Goal: Contribute content: Add original content to the website for others to see

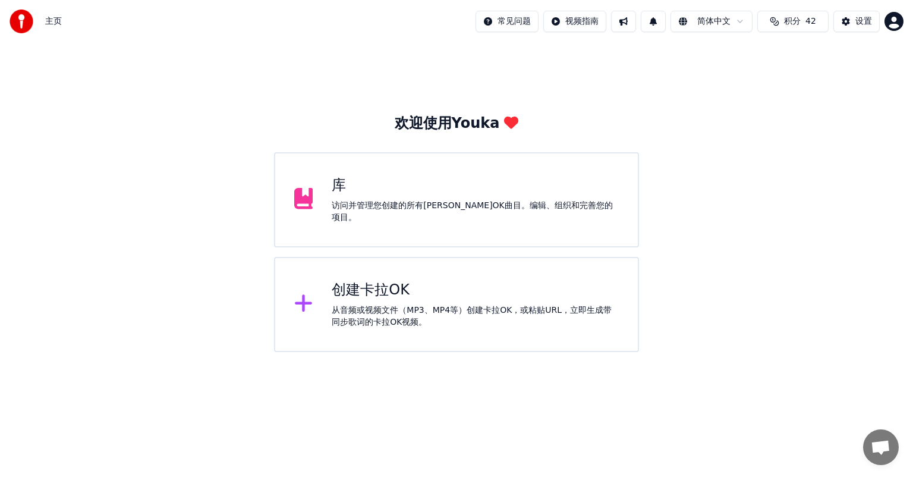
click at [304, 302] on icon at bounding box center [303, 303] width 17 height 17
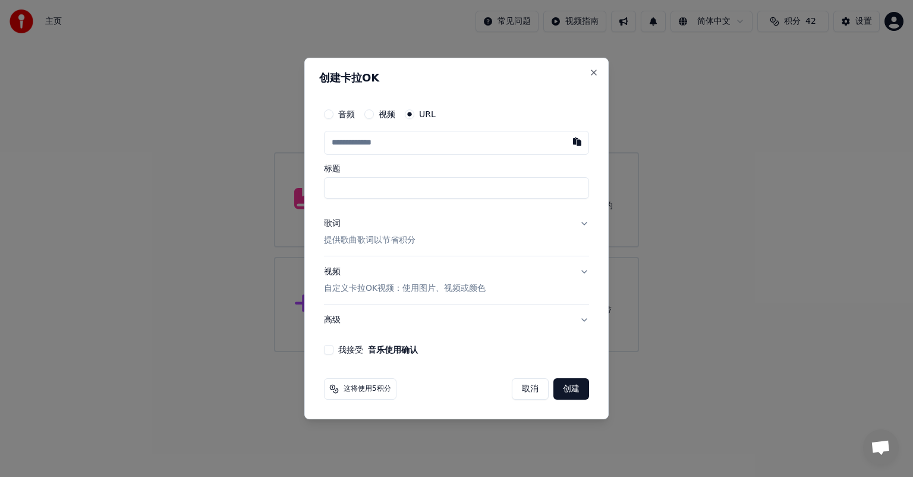
click at [335, 141] on input "text" at bounding box center [456, 143] width 265 height 24
type input "**********"
click at [355, 242] on p "提供歌曲歌词以节省积分" at bounding box center [370, 240] width 92 height 12
type input "**********"
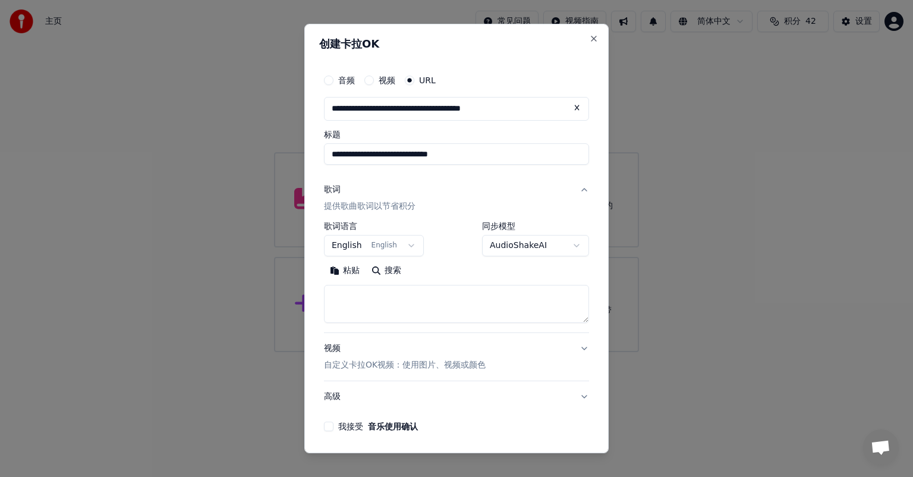
type input "**********"
click at [402, 244] on body "**********" at bounding box center [456, 176] width 913 height 352
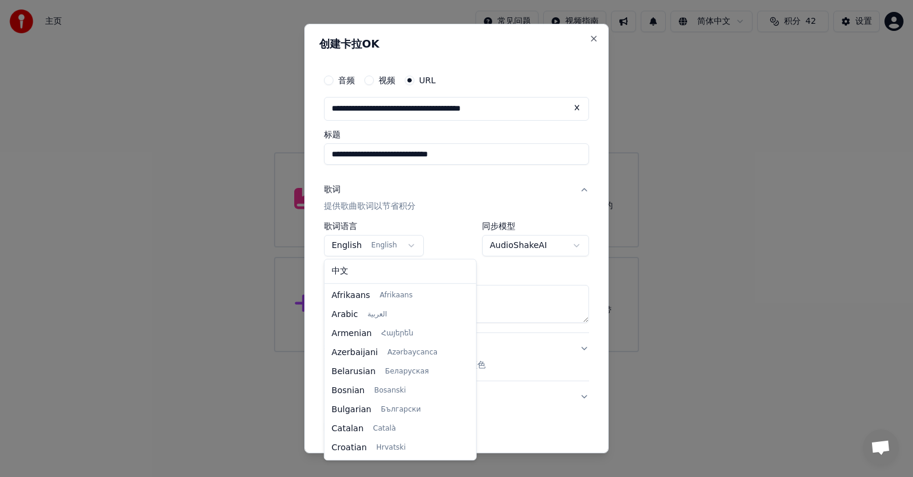
scroll to position [76, 0]
select select "**"
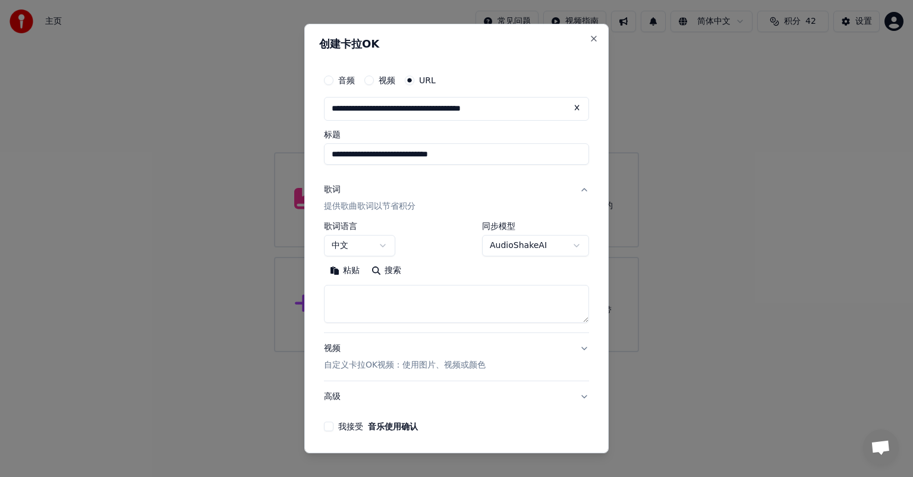
click at [335, 270] on button "粘贴" at bounding box center [345, 270] width 42 height 19
click at [337, 297] on textarea "**********" at bounding box center [452, 304] width 256 height 38
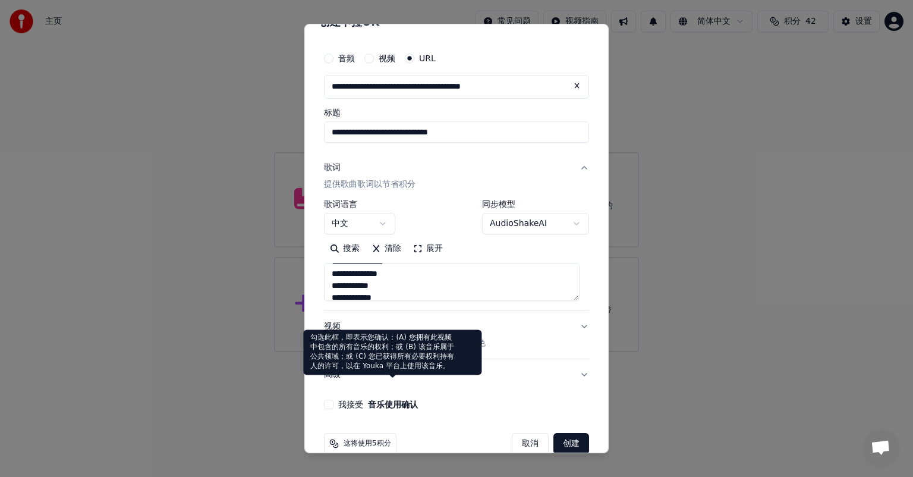
scroll to position [42, 0]
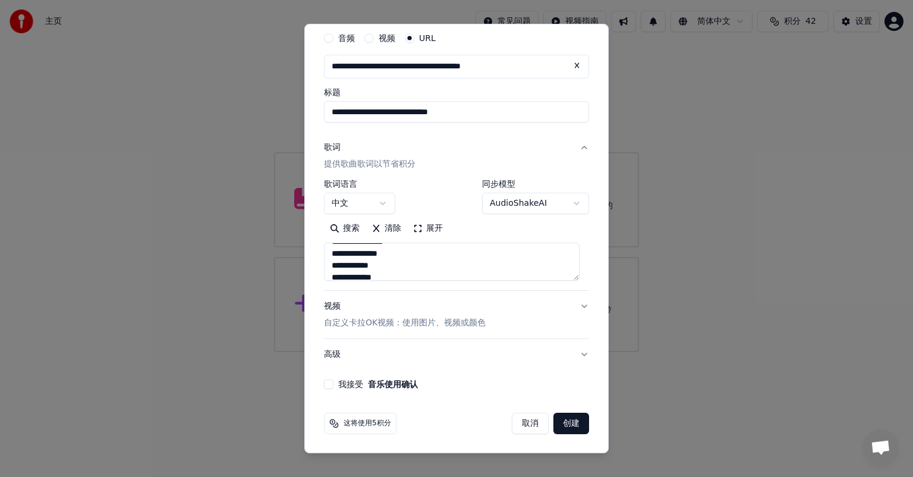
type textarea "**********"
click at [328, 387] on button "我接受 音乐使用确认" at bounding box center [329, 384] width 10 height 10
drag, startPoint x: 557, startPoint y: 424, endPoint x: 558, endPoint y: 418, distance: 6.0
click at [557, 423] on button "创建" at bounding box center [571, 422] width 36 height 21
select select "**"
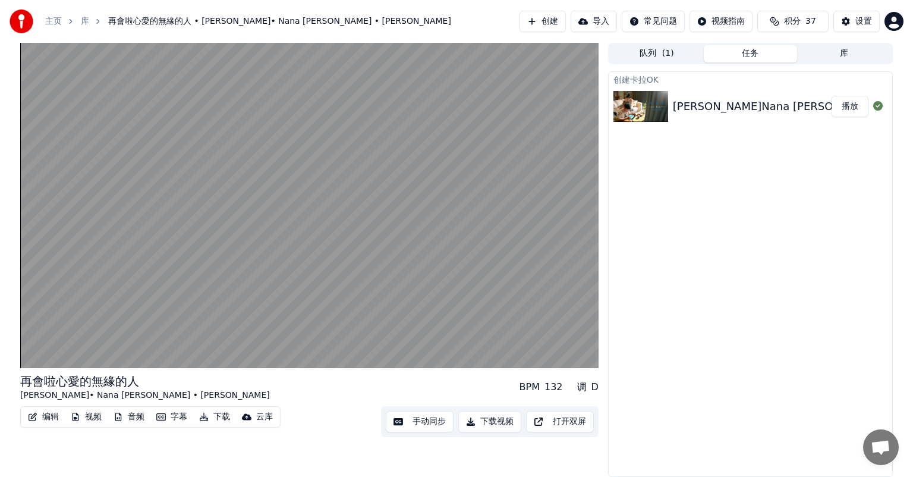
click at [704, 106] on div "[PERSON_NAME]Nana [PERSON_NAME]〈再會啦心愛的無緣的人 ft. [PERSON_NAME]〉" at bounding box center [895, 106] width 444 height 17
click at [752, 55] on button "任务" at bounding box center [751, 53] width 94 height 17
click at [819, 56] on button "库" at bounding box center [844, 53] width 94 height 17
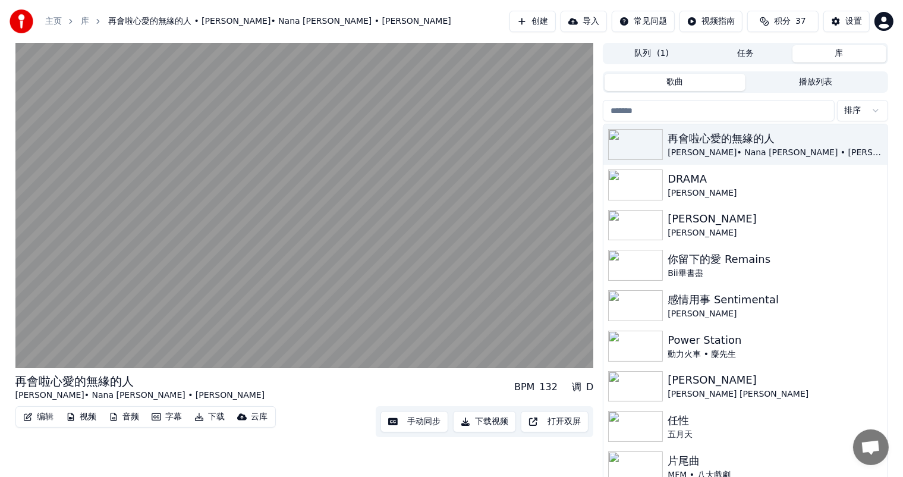
click at [644, 50] on button "队列 ( 1 )" at bounding box center [651, 53] width 94 height 17
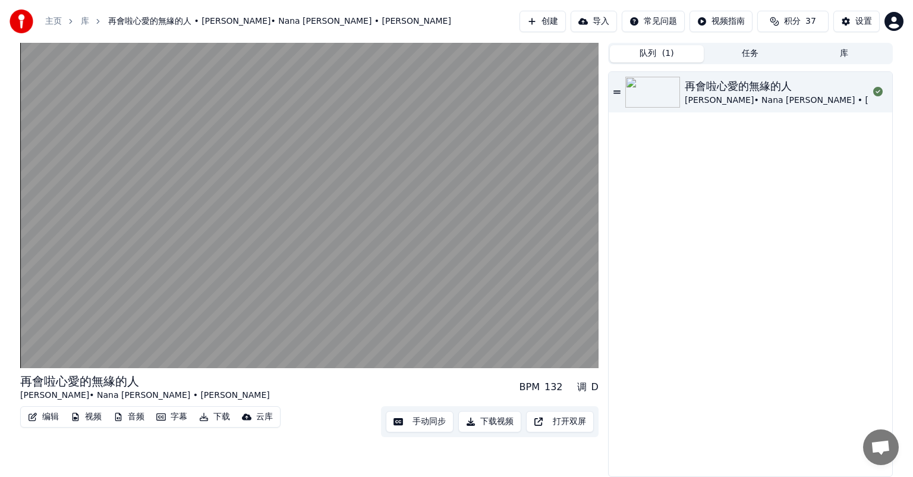
click at [613, 93] on icon at bounding box center [616, 91] width 7 height 3
click at [616, 88] on icon at bounding box center [616, 92] width 7 height 8
click at [877, 92] on icon at bounding box center [878, 92] width 10 height 10
click at [749, 54] on button "任务" at bounding box center [751, 53] width 94 height 17
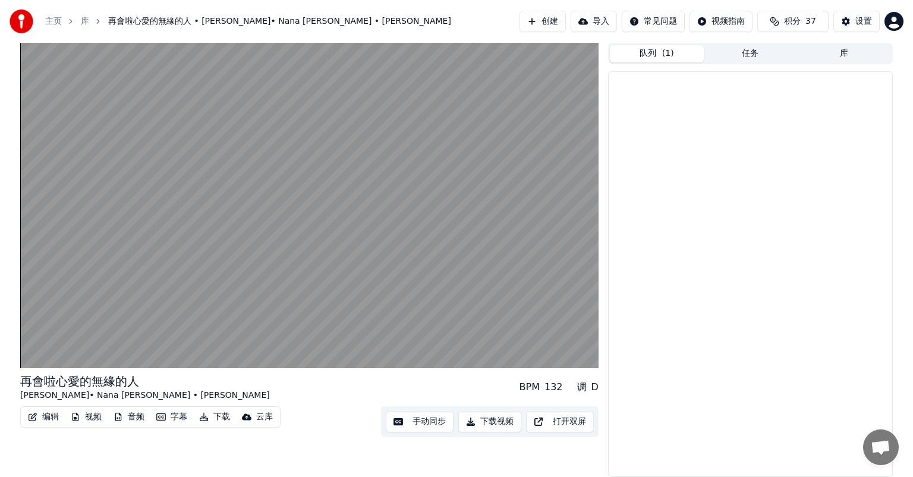
click at [647, 55] on button "队列 ( 1 )" at bounding box center [657, 53] width 94 height 17
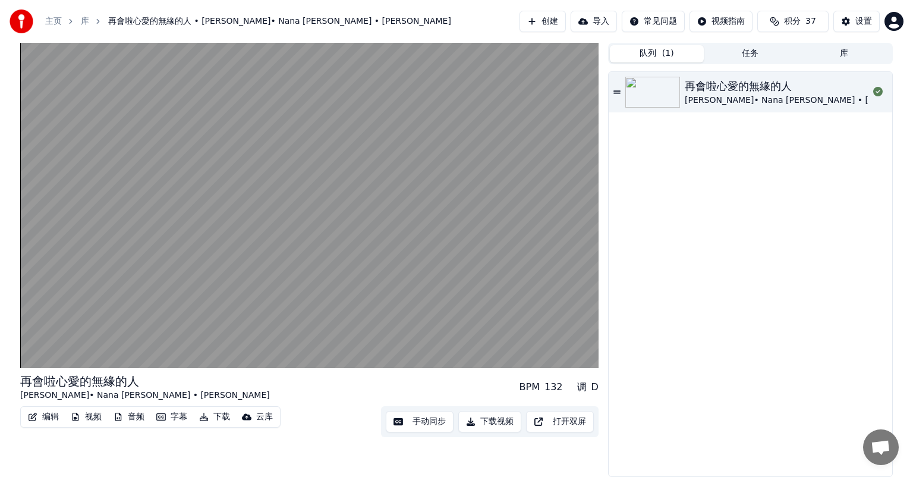
click at [692, 87] on div "再會啦心愛的無緣的人" at bounding box center [810, 86] width 250 height 17
click at [841, 52] on button "库" at bounding box center [844, 53] width 94 height 17
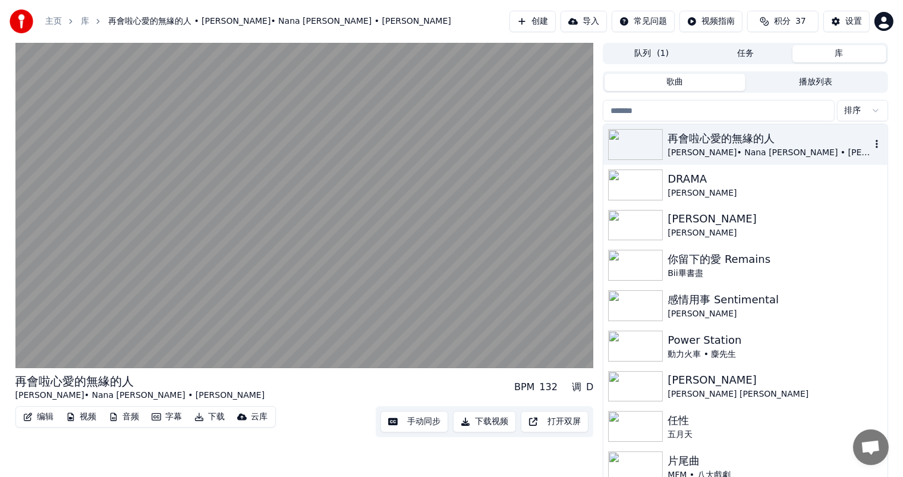
click at [687, 148] on div "[PERSON_NAME]• Nana [PERSON_NAME] • [PERSON_NAME]" at bounding box center [768, 153] width 203 height 12
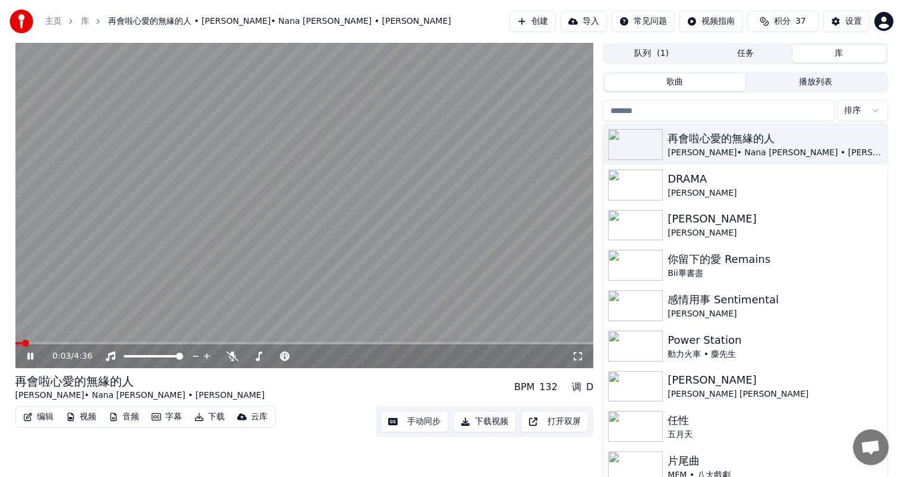
click at [487, 421] on button "下载视频" at bounding box center [484, 421] width 63 height 21
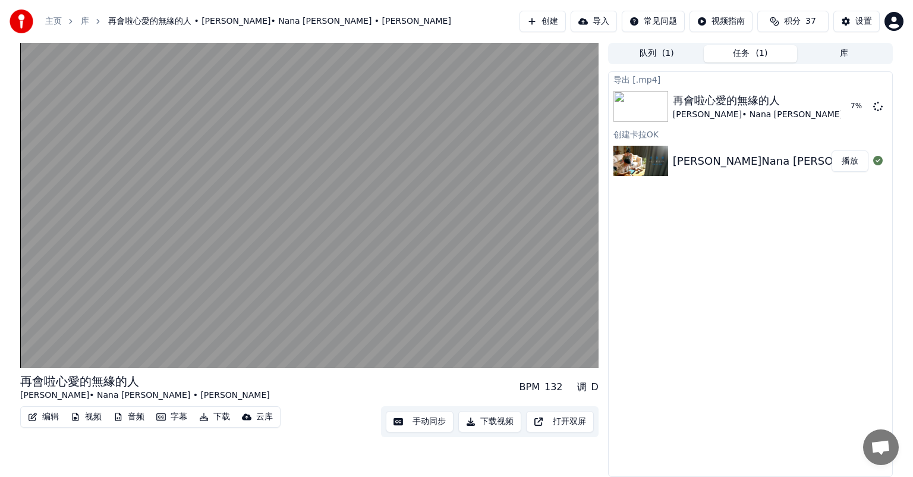
click at [847, 57] on button "库" at bounding box center [844, 53] width 94 height 17
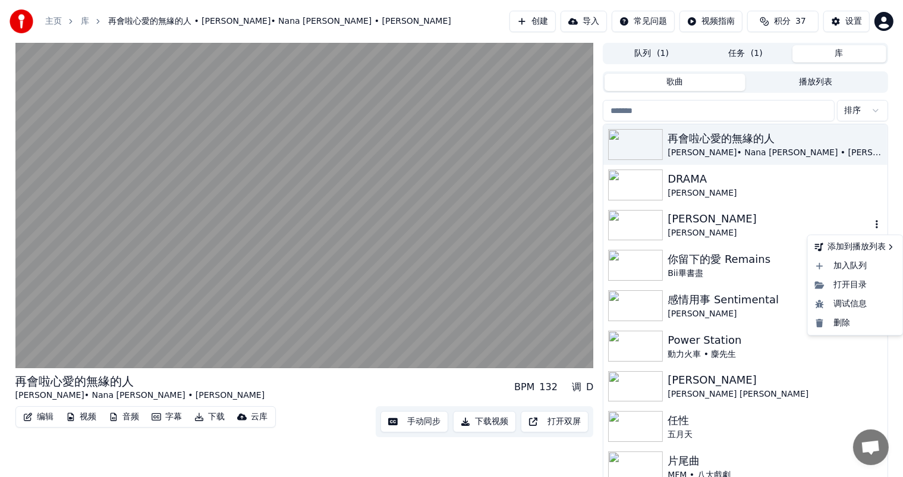
click at [871, 226] on icon "button" at bounding box center [877, 224] width 12 height 10
click at [871, 190] on button "button" at bounding box center [877, 185] width 12 height 14
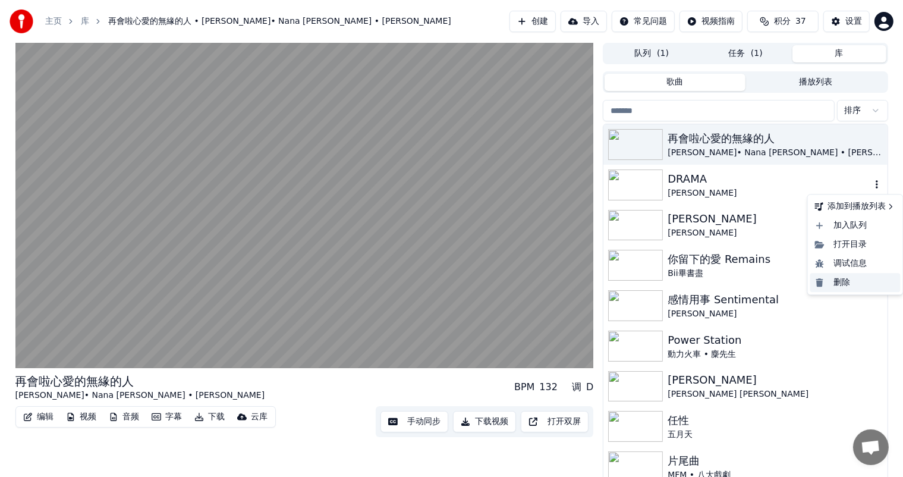
click at [841, 284] on div "删除" at bounding box center [855, 282] width 90 height 19
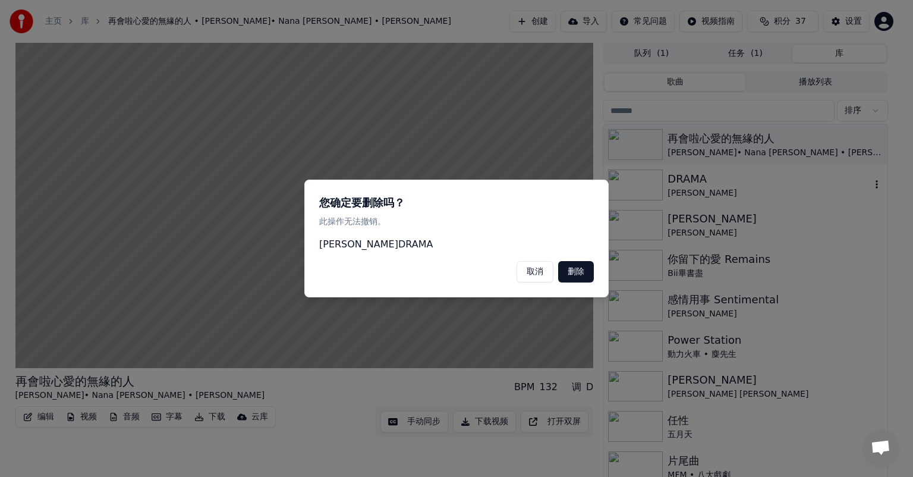
click at [579, 273] on button "删除" at bounding box center [576, 271] width 36 height 21
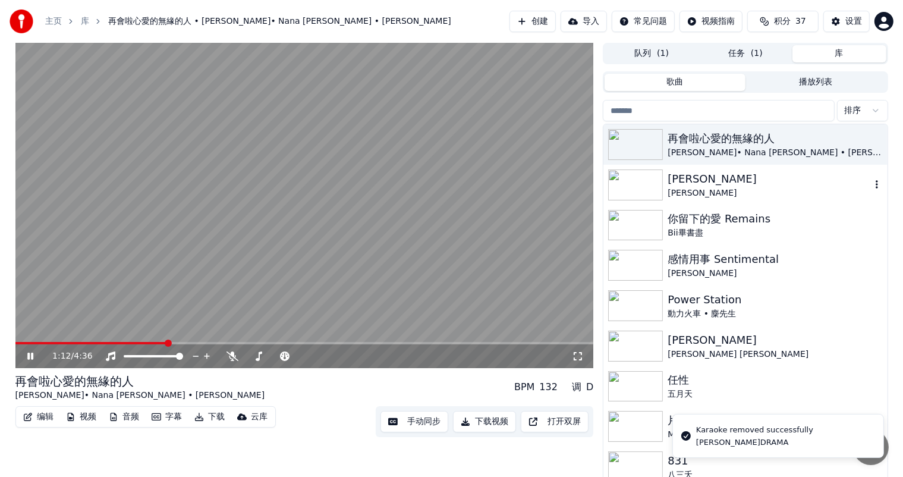
click at [875, 182] on icon "button" at bounding box center [876, 184] width 2 height 8
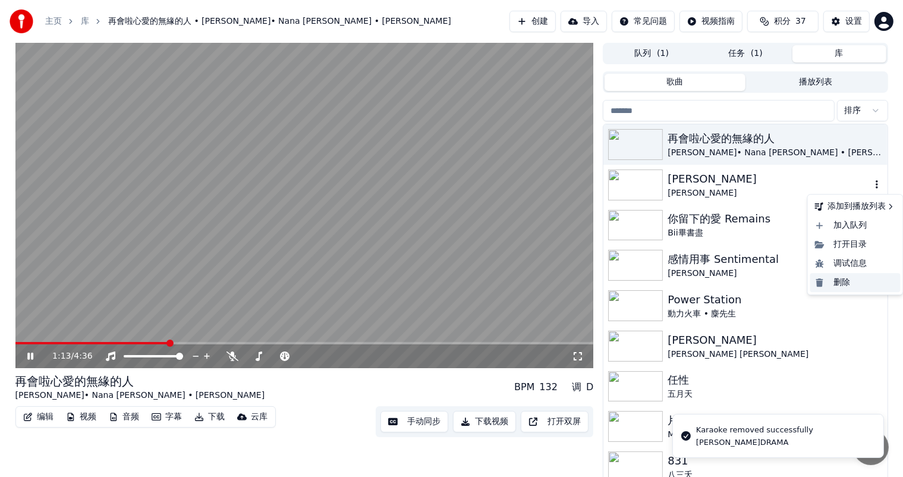
click at [832, 283] on div "删除" at bounding box center [855, 282] width 90 height 19
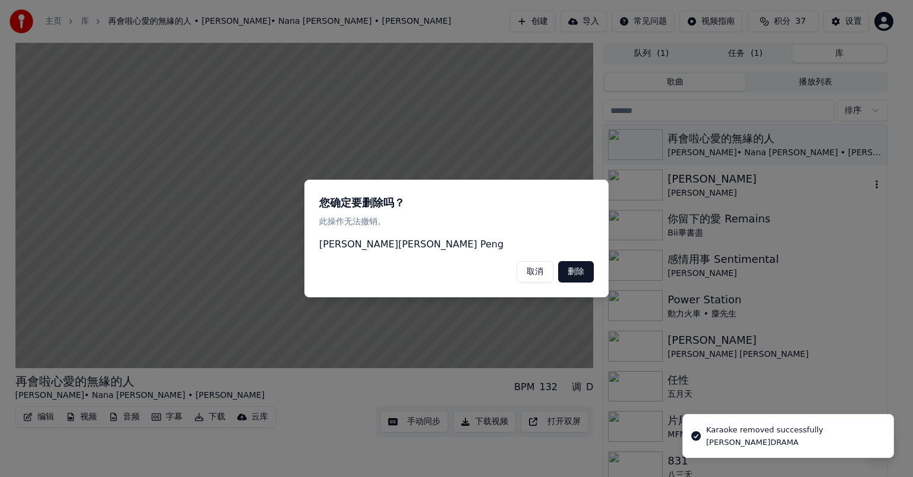
click at [568, 273] on button "删除" at bounding box center [576, 271] width 36 height 21
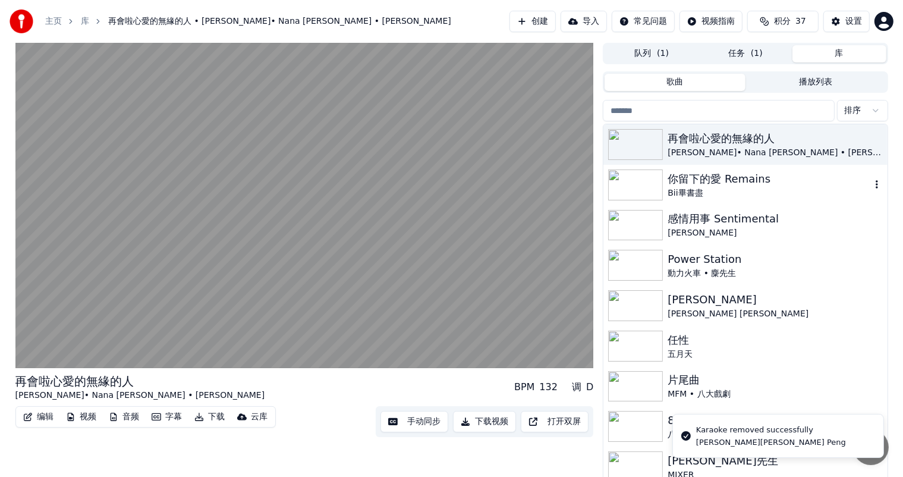
click at [871, 187] on icon "button" at bounding box center [877, 184] width 12 height 10
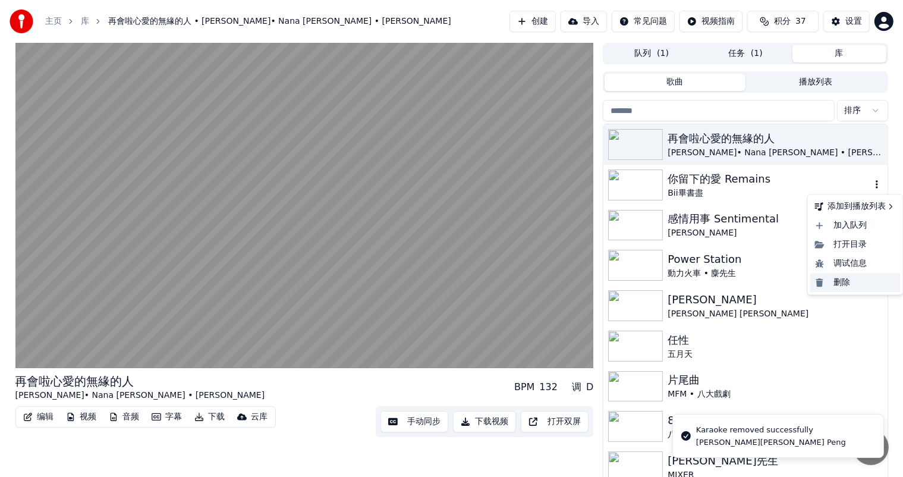
click at [830, 283] on div "删除" at bounding box center [855, 282] width 90 height 19
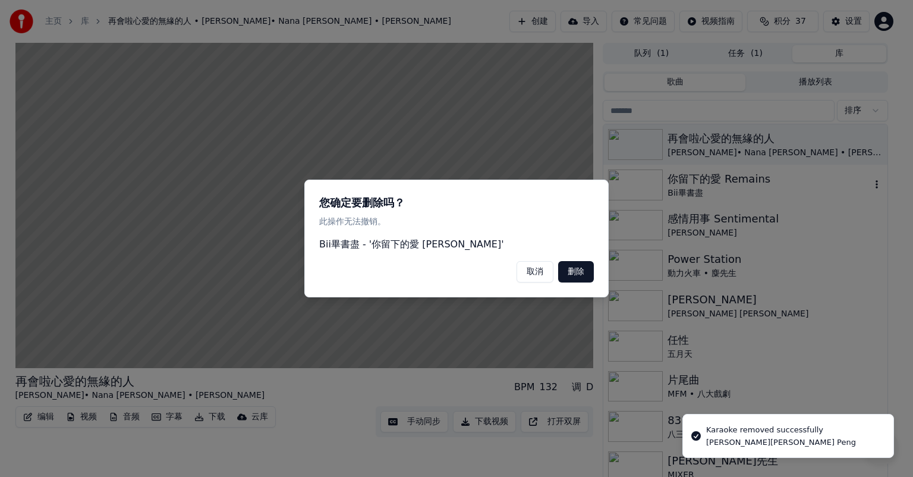
click at [582, 271] on button "删除" at bounding box center [576, 271] width 36 height 21
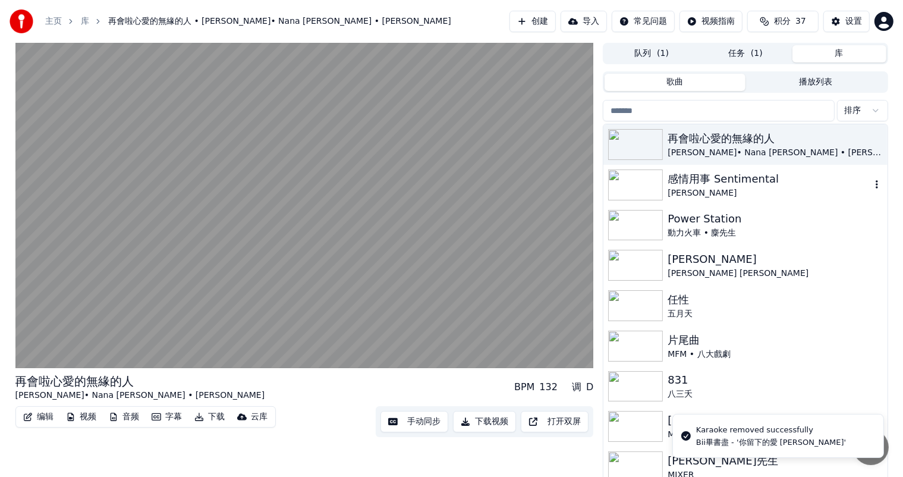
click at [871, 182] on icon "button" at bounding box center [877, 184] width 12 height 10
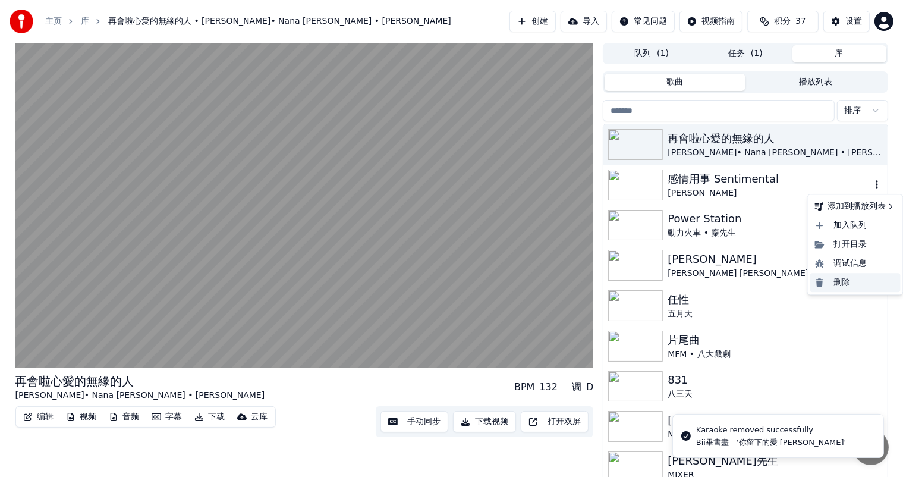
click at [835, 281] on div "删除" at bounding box center [855, 282] width 90 height 19
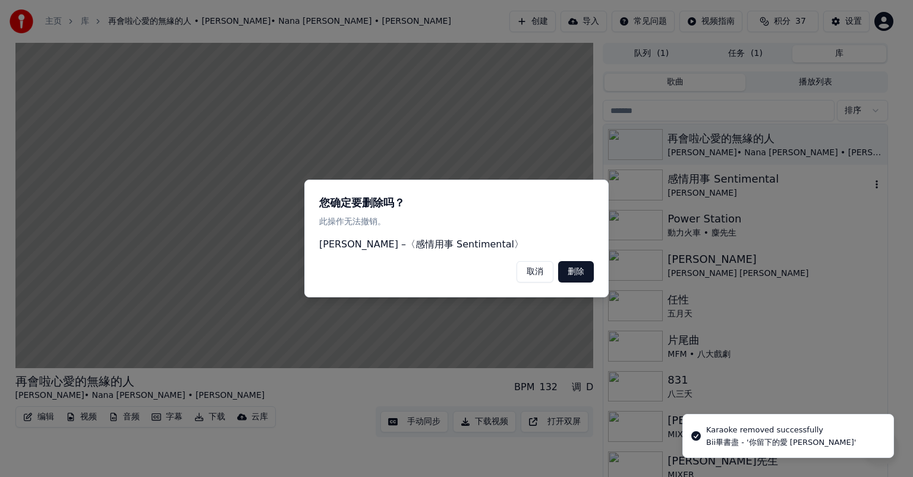
click at [582, 273] on button "删除" at bounding box center [576, 271] width 36 height 21
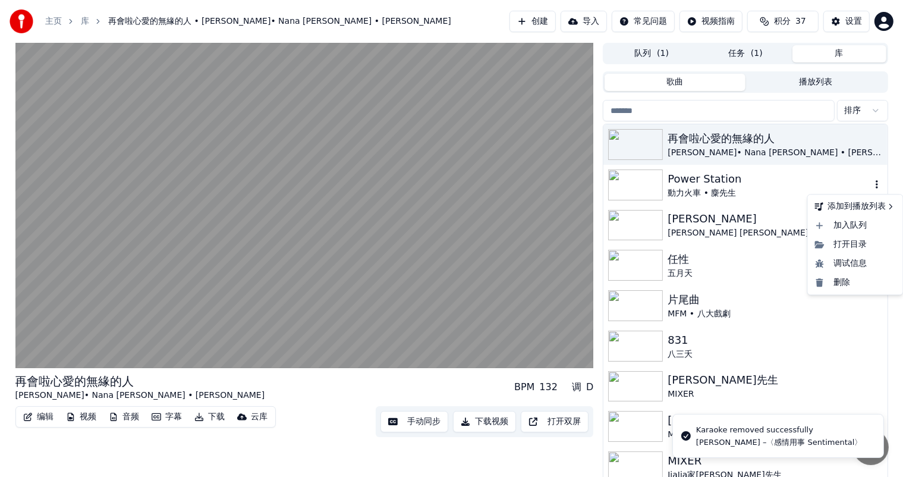
click at [871, 187] on icon "button" at bounding box center [877, 184] width 12 height 10
click at [840, 280] on div "删除" at bounding box center [855, 282] width 90 height 19
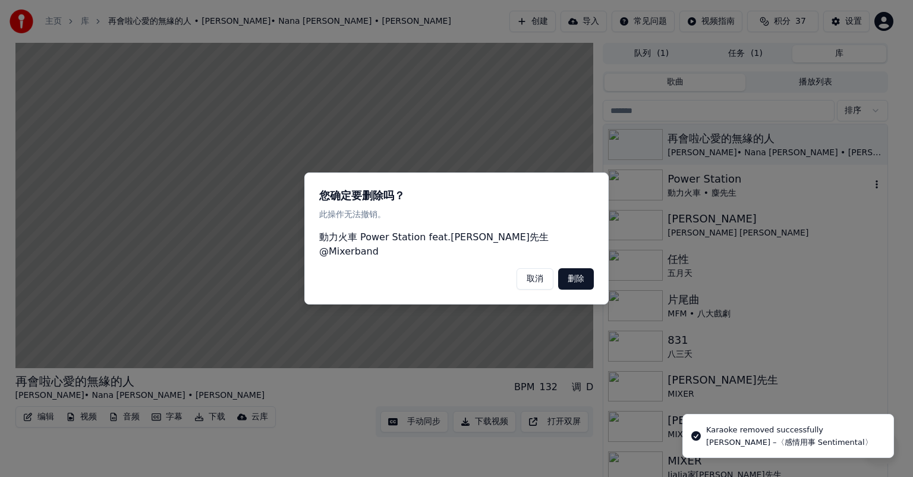
click at [579, 276] on button "删除" at bounding box center [576, 278] width 36 height 21
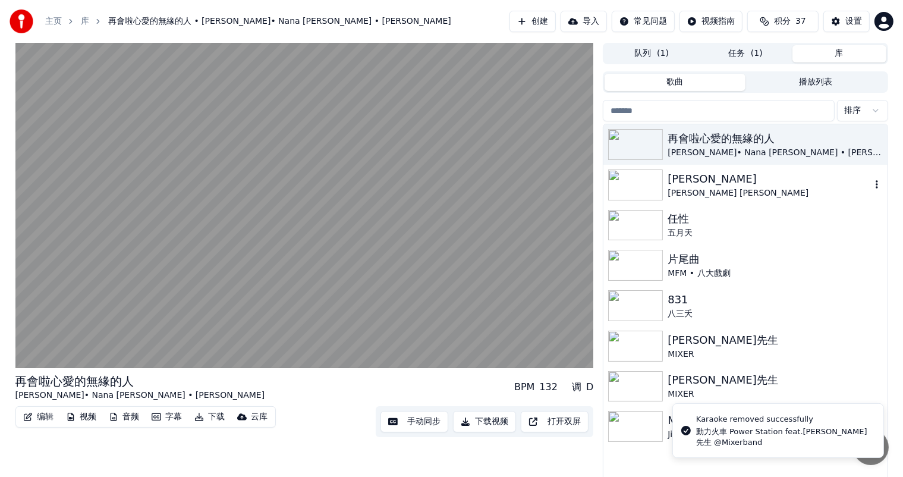
click at [875, 188] on icon "button" at bounding box center [877, 184] width 12 height 10
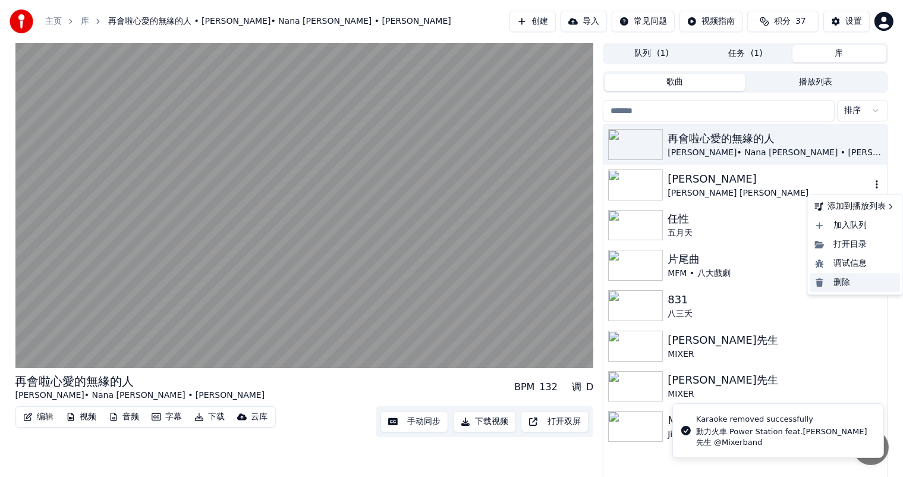
click at [845, 284] on div "删除" at bounding box center [855, 282] width 90 height 19
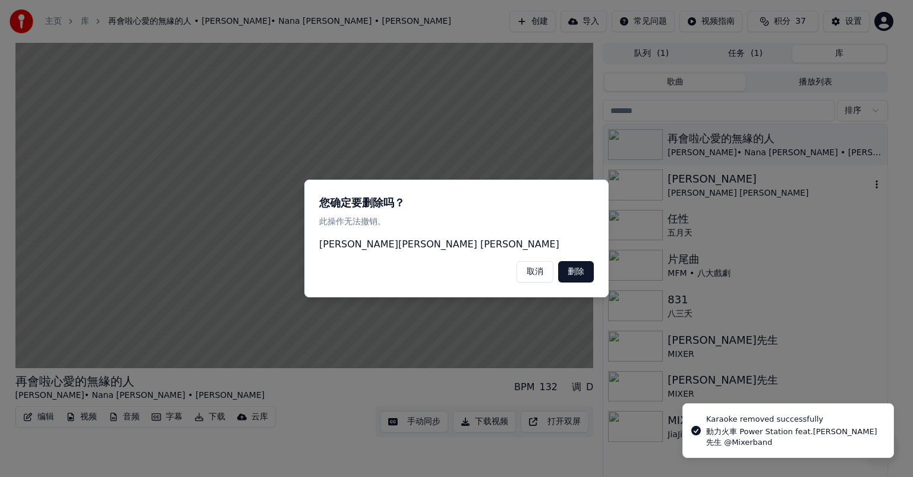
click at [580, 272] on button "删除" at bounding box center [576, 271] width 36 height 21
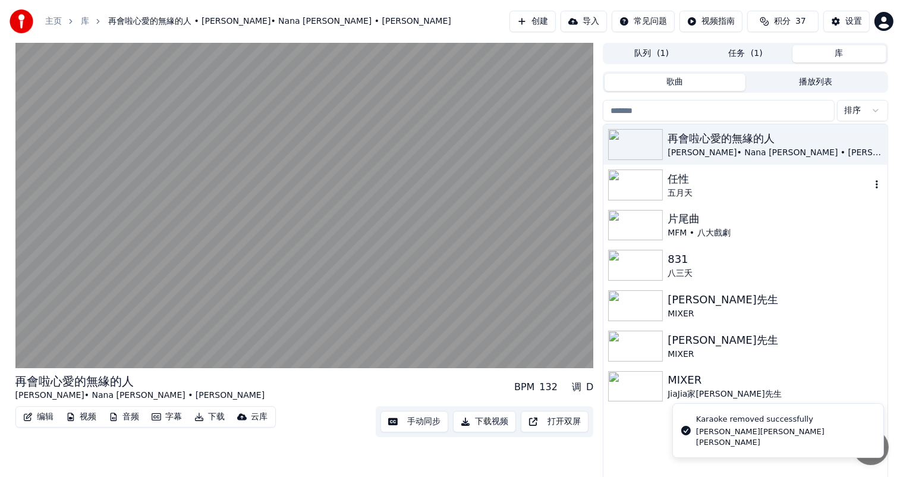
click at [875, 181] on icon "button" at bounding box center [876, 184] width 2 height 8
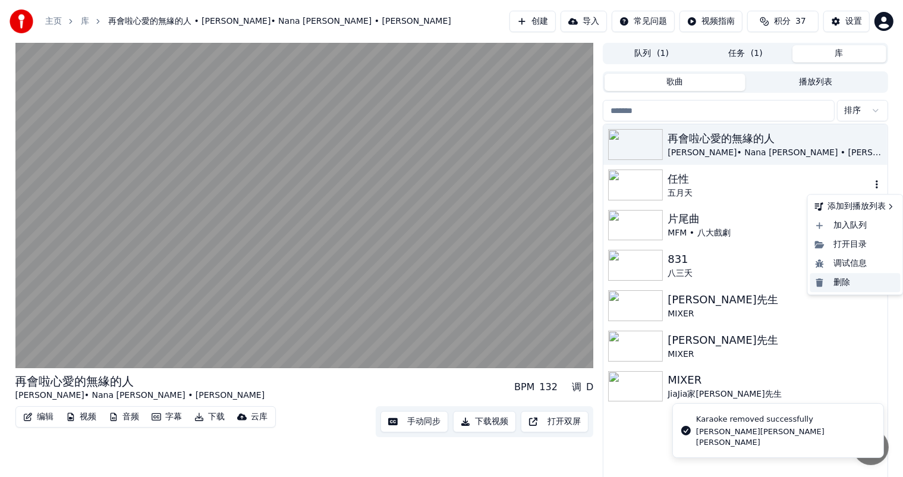
click at [837, 285] on div "删除" at bounding box center [855, 282] width 90 height 19
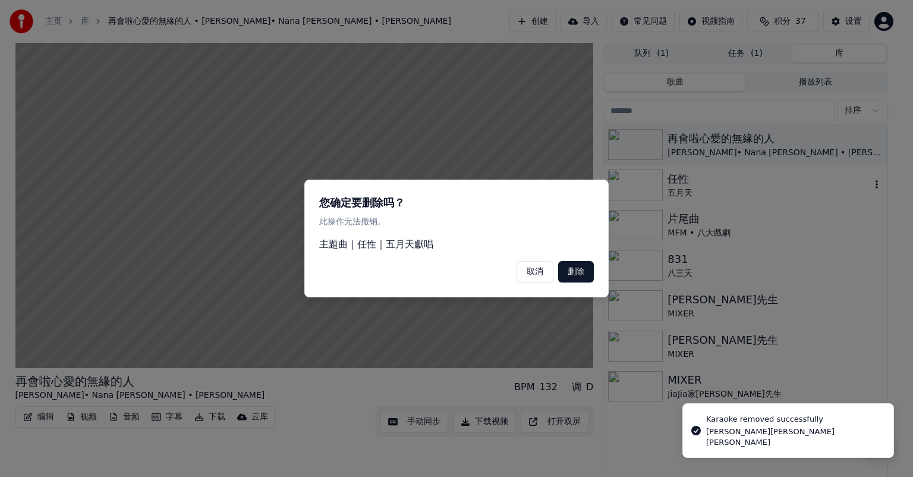
click at [585, 275] on button "删除" at bounding box center [576, 271] width 36 height 21
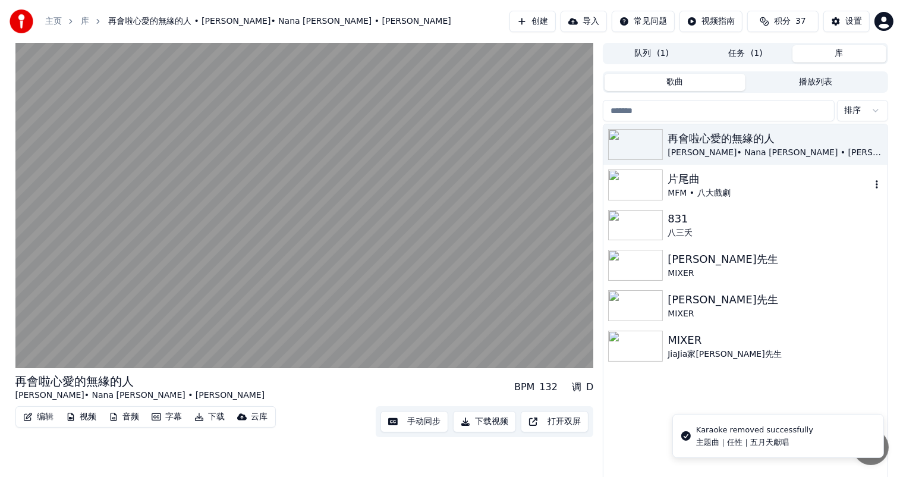
click at [878, 185] on icon "button" at bounding box center [877, 184] width 12 height 10
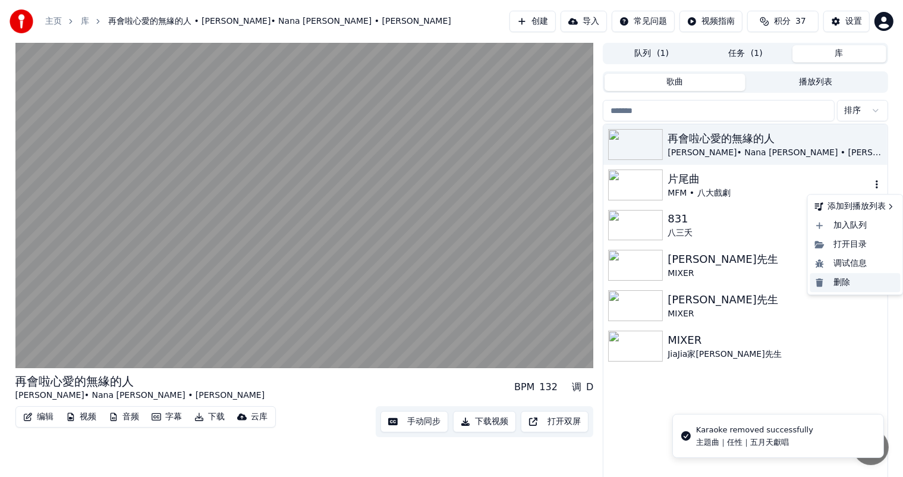
click at [841, 284] on div "删除" at bounding box center [855, 282] width 90 height 19
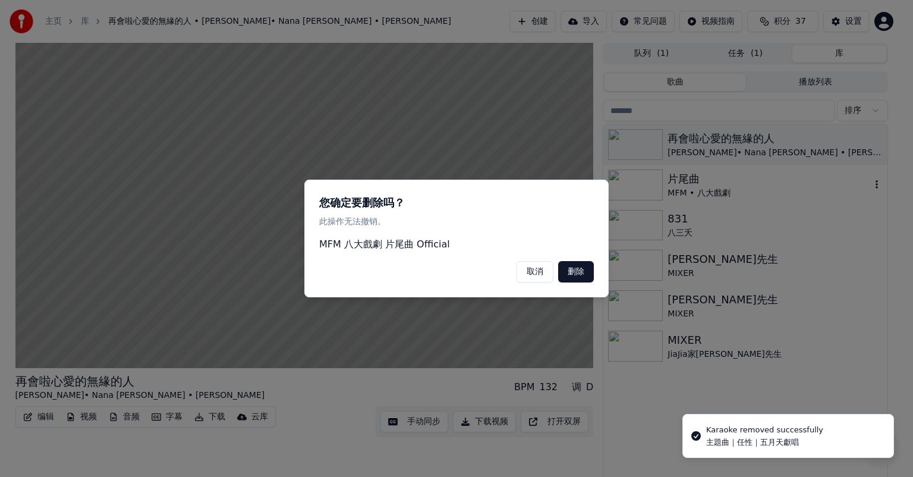
click at [568, 273] on button "删除" at bounding box center [576, 271] width 36 height 21
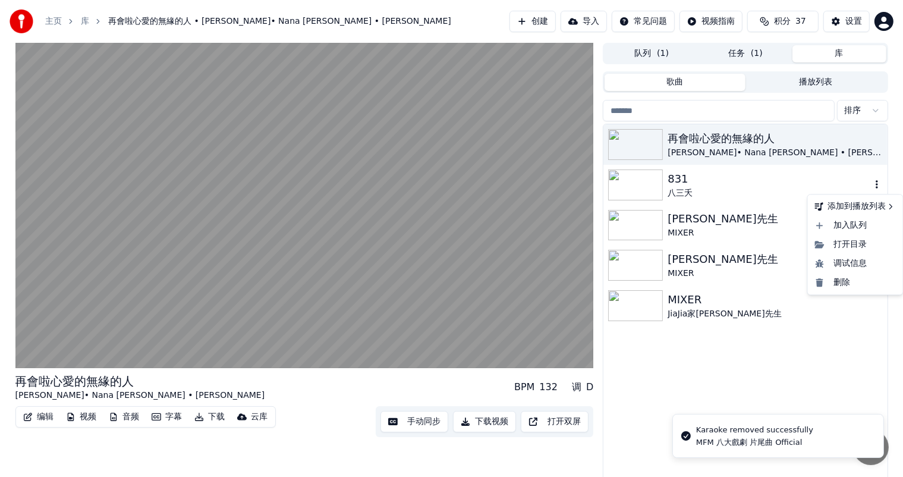
click at [877, 182] on icon "button" at bounding box center [876, 184] width 2 height 8
click at [843, 282] on div "删除" at bounding box center [855, 282] width 90 height 19
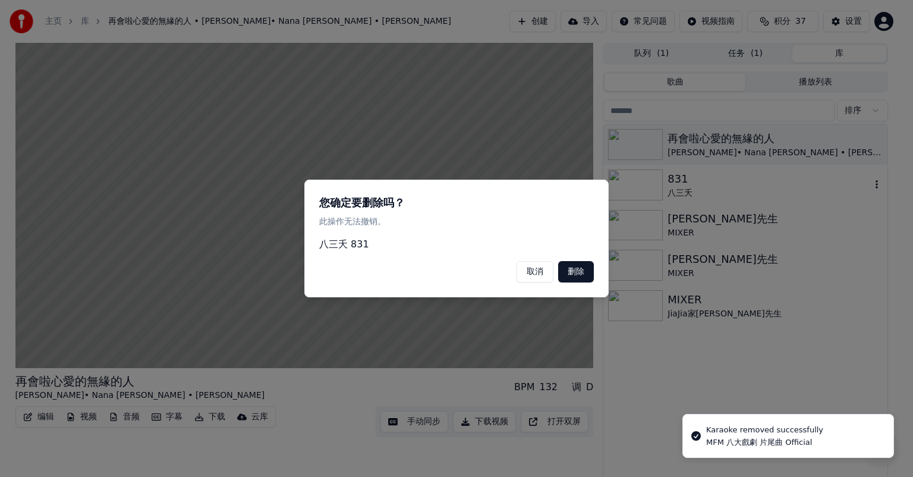
click at [566, 269] on button "删除" at bounding box center [576, 271] width 36 height 21
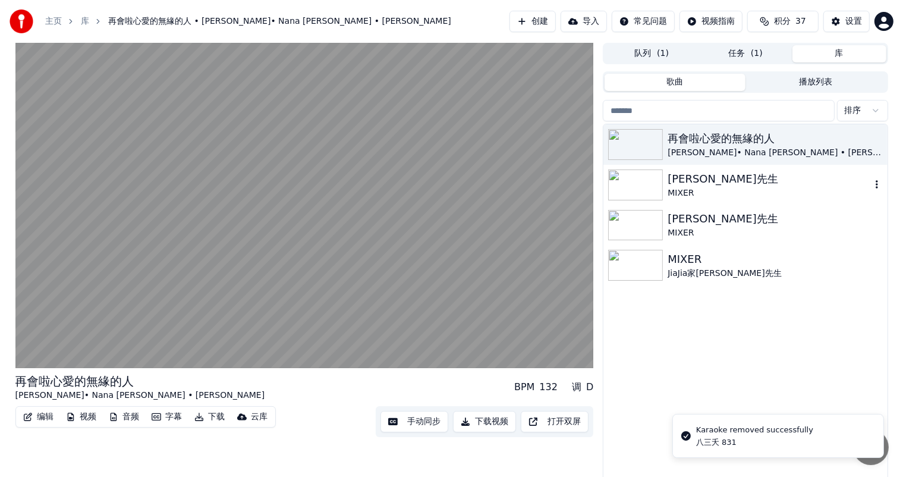
click at [878, 187] on icon "button" at bounding box center [877, 184] width 12 height 10
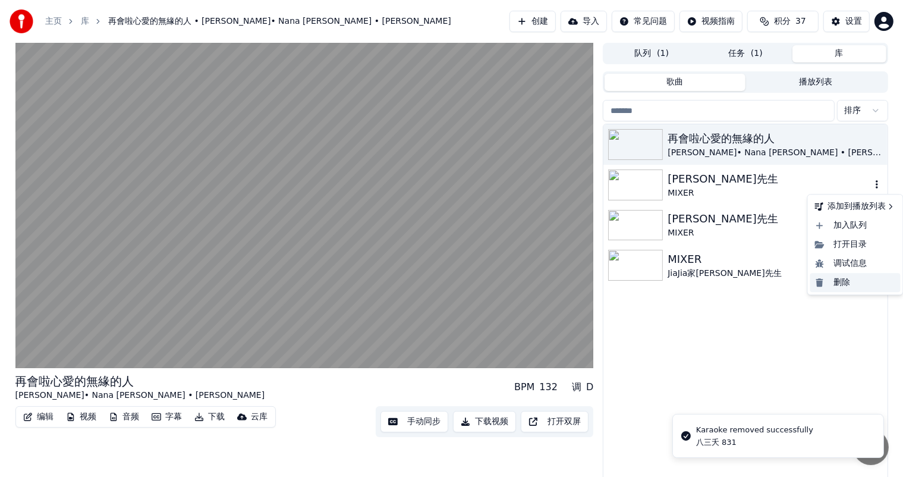
click at [833, 288] on div "删除" at bounding box center [855, 282] width 90 height 19
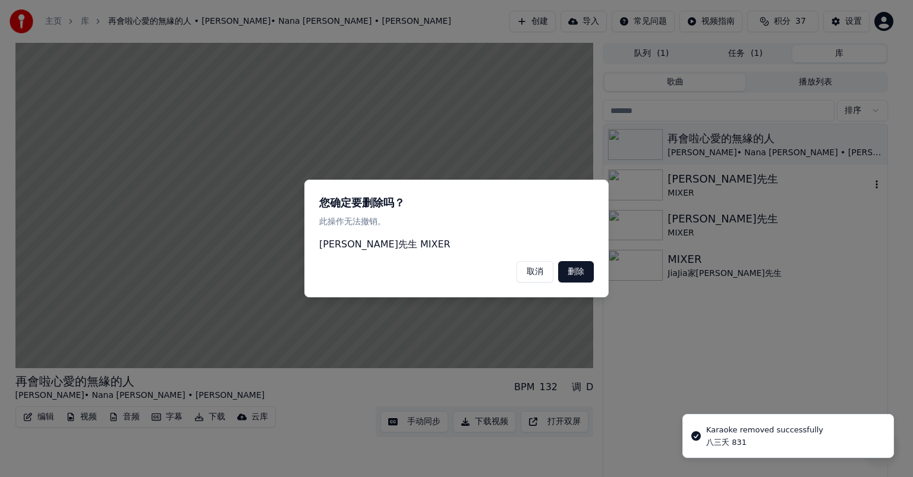
click at [577, 276] on button "删除" at bounding box center [576, 271] width 36 height 21
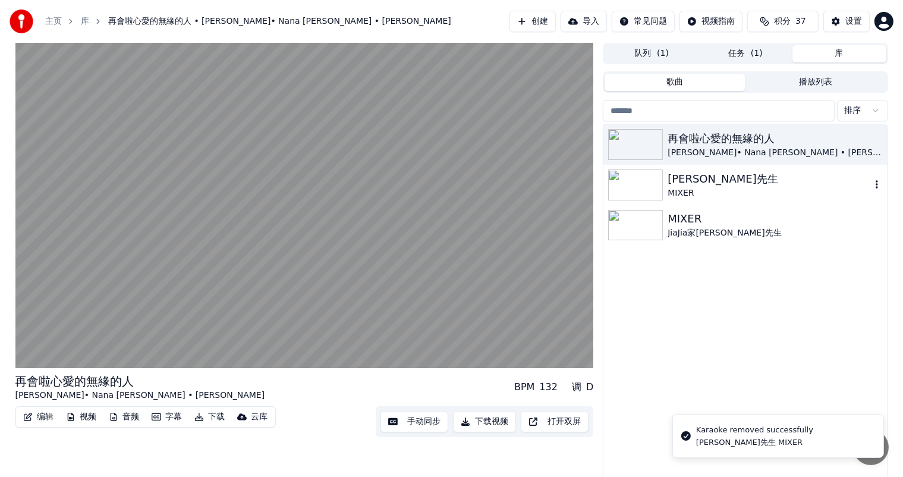
click at [878, 184] on icon "button" at bounding box center [877, 184] width 12 height 10
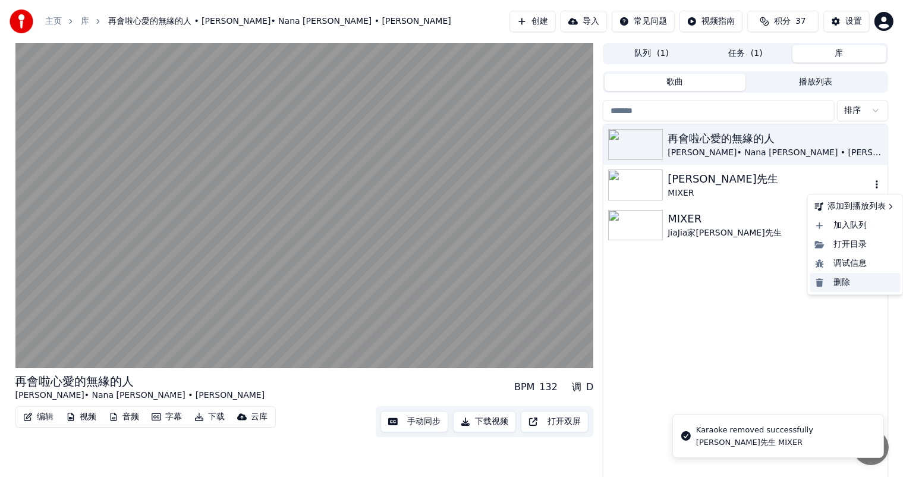
click at [839, 276] on div "删除" at bounding box center [855, 282] width 90 height 19
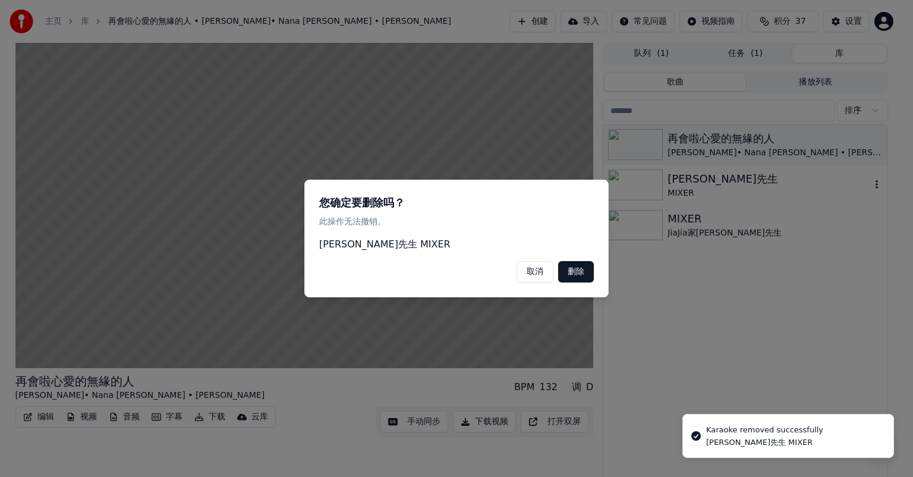
click at [582, 273] on button "删除" at bounding box center [576, 271] width 36 height 21
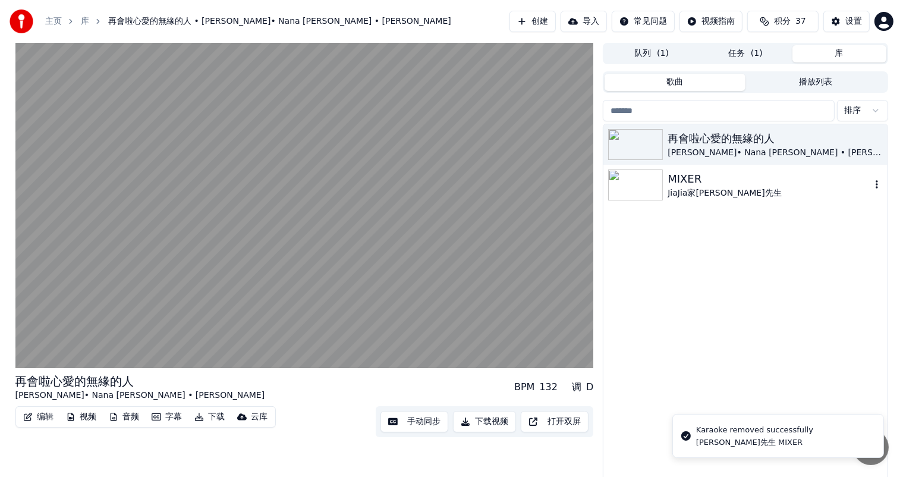
click at [877, 179] on icon "button" at bounding box center [877, 184] width 12 height 10
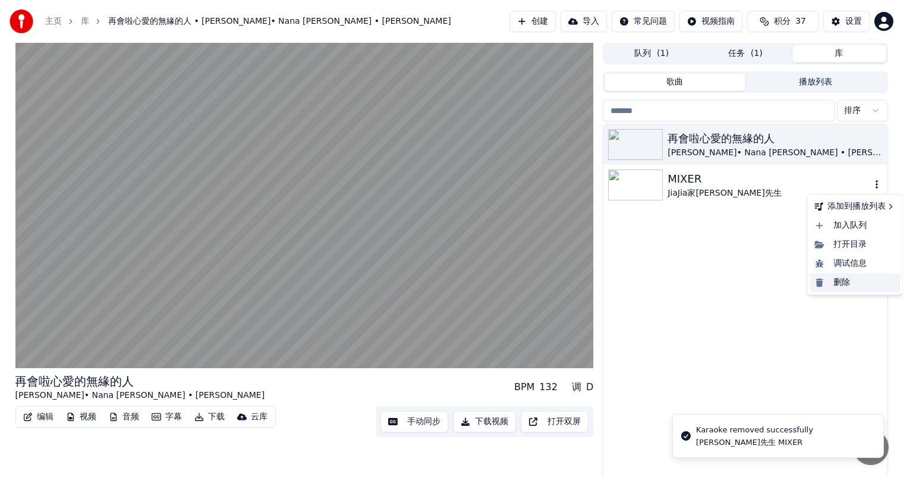
click at [853, 287] on div "删除" at bounding box center [855, 282] width 90 height 19
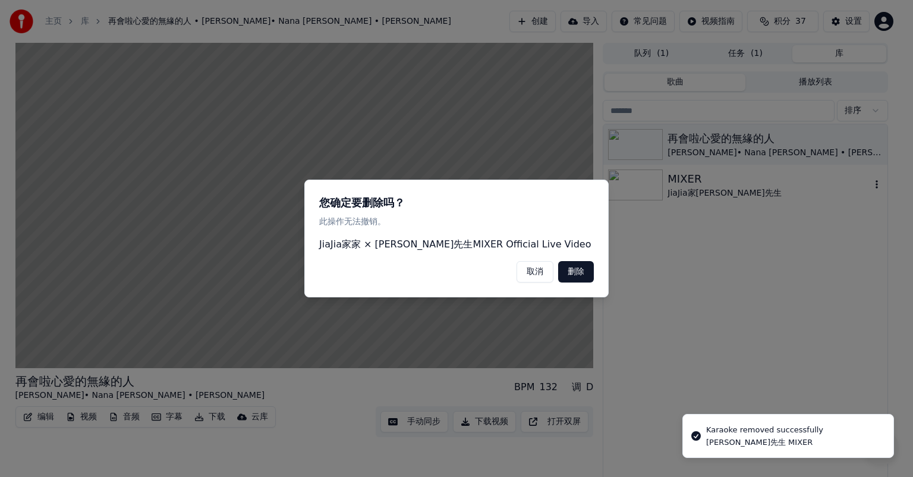
click at [572, 272] on button "删除" at bounding box center [576, 271] width 36 height 21
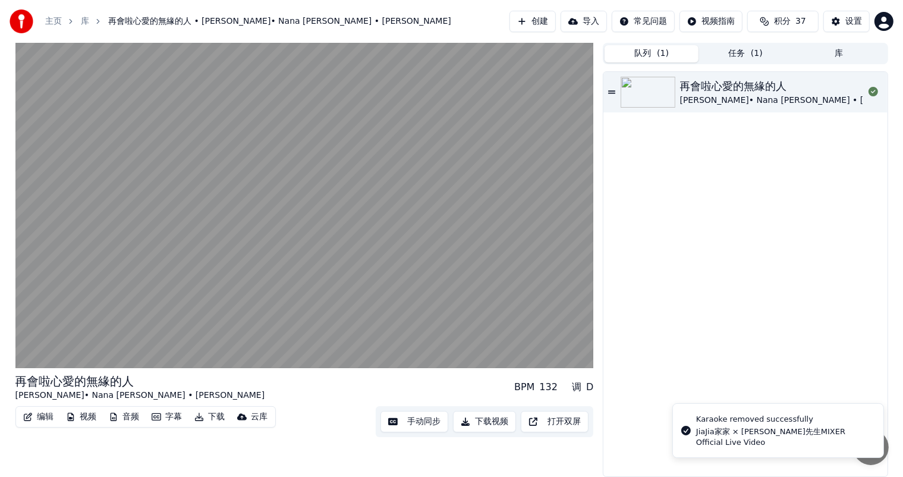
click at [657, 52] on button "队列 ( 1 )" at bounding box center [651, 53] width 94 height 17
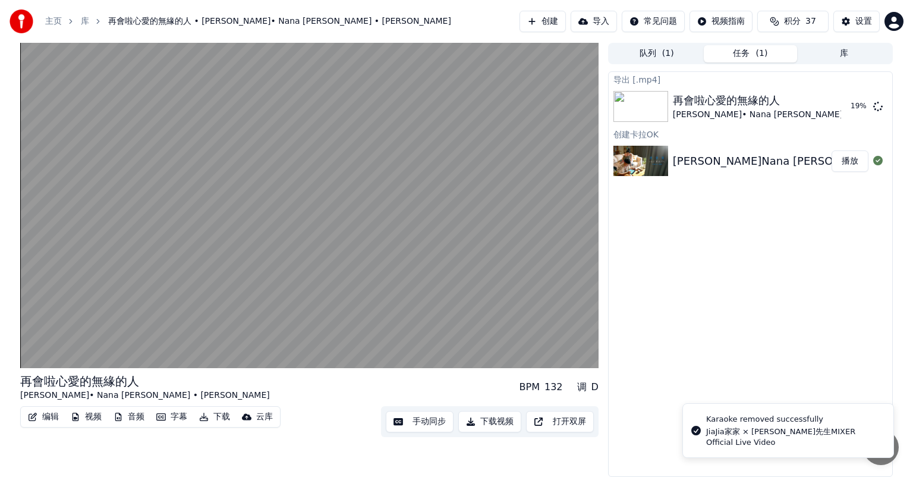
click at [750, 50] on button "任务 ( 1 )" at bounding box center [751, 53] width 94 height 17
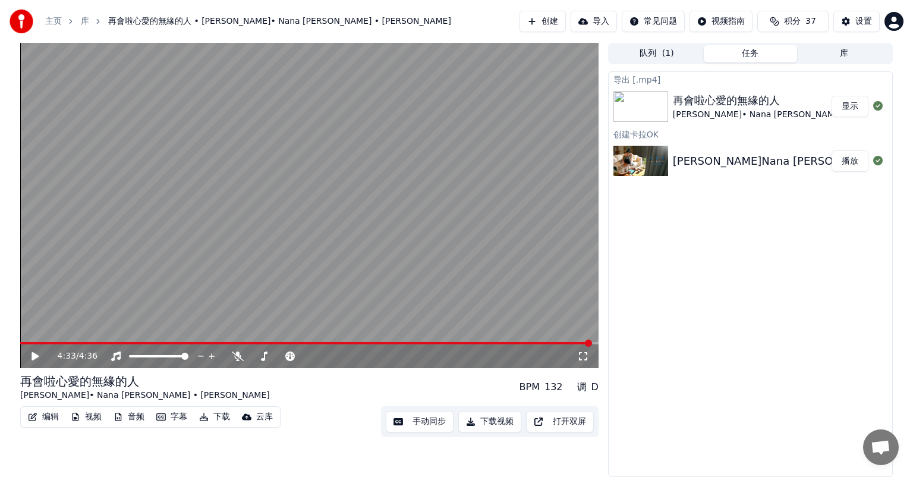
click at [850, 105] on button "显示" at bounding box center [849, 106] width 37 height 21
click at [163, 249] on video at bounding box center [309, 205] width 578 height 325
click at [30, 350] on div "4:33 / 4:36" at bounding box center [309, 356] width 569 height 12
click at [33, 353] on icon at bounding box center [35, 355] width 6 height 7
